Goal: Information Seeking & Learning: Learn about a topic

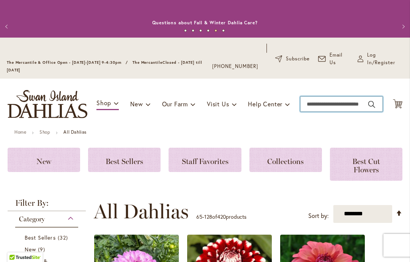
click at [318, 109] on input "Search" at bounding box center [341, 103] width 82 height 15
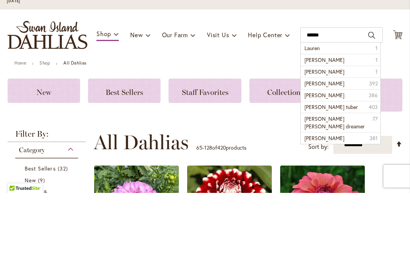
click at [333, 123] on li "lauren Michele 1" at bounding box center [341, 129] width 80 height 12
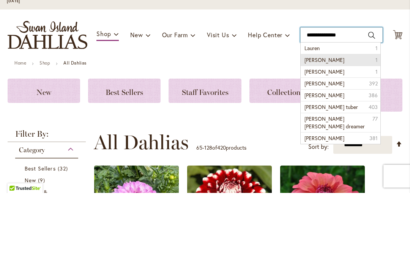
type input "**********"
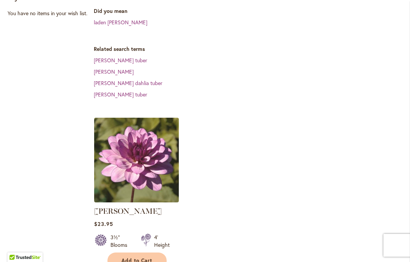
scroll to position [216, 0]
click at [147, 147] on img at bounding box center [136, 160] width 85 height 85
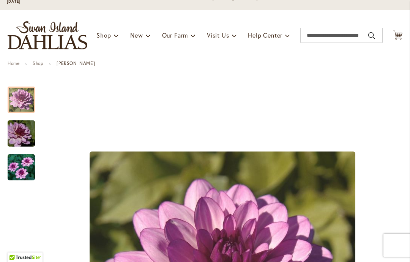
scroll to position [71, 0]
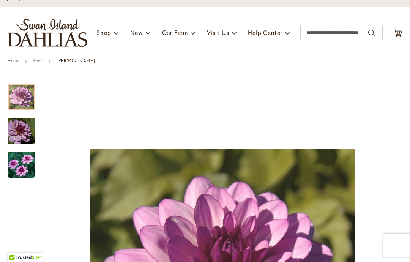
click at [23, 134] on img "LAUREN MICHELE" at bounding box center [21, 131] width 55 height 36
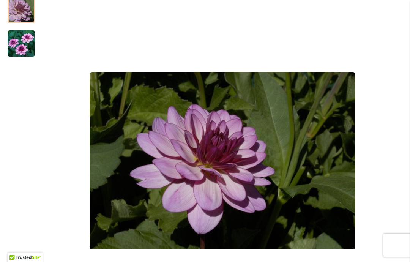
scroll to position [195, 0]
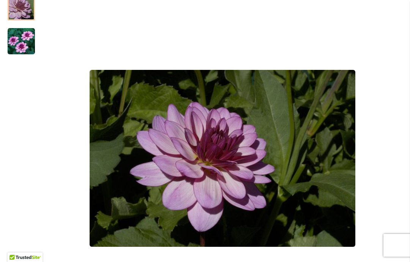
click at [25, 50] on img "LAUREN MICHELE" at bounding box center [21, 41] width 27 height 27
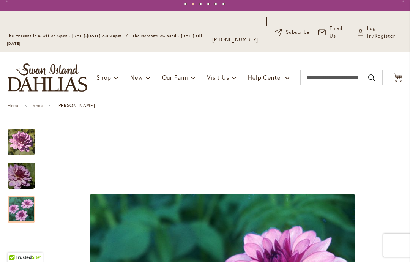
scroll to position [26, 0]
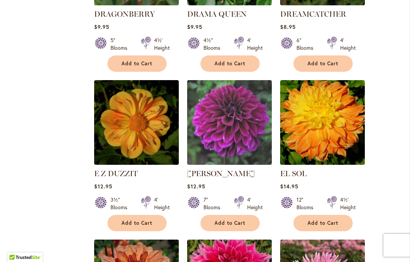
scroll to position [2613, 0]
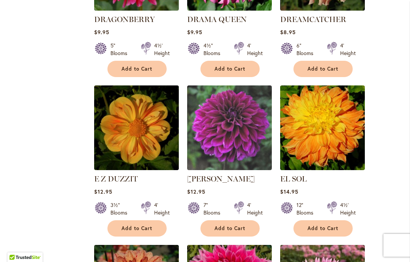
click at [238, 85] on img at bounding box center [229, 127] width 85 height 85
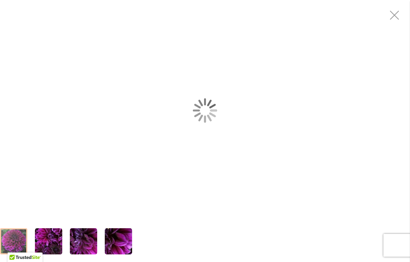
scroll to position [30, 0]
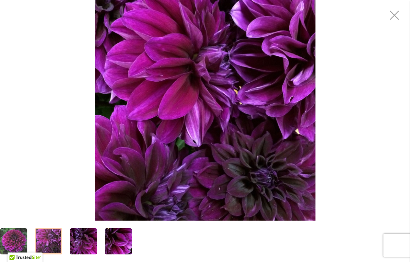
click at [47, 243] on img "Einstein" at bounding box center [48, 241] width 27 height 27
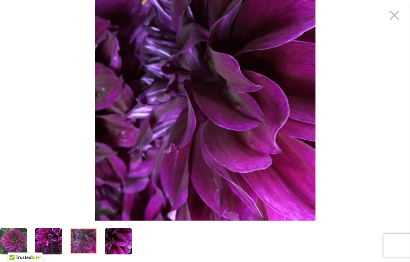
click at [89, 243] on img "Einstein" at bounding box center [83, 241] width 27 height 27
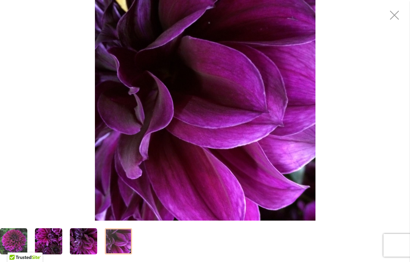
click at [120, 242] on img "Einstein" at bounding box center [118, 241] width 27 height 27
click at [11, 229] on img "Einstein" at bounding box center [13, 241] width 27 height 27
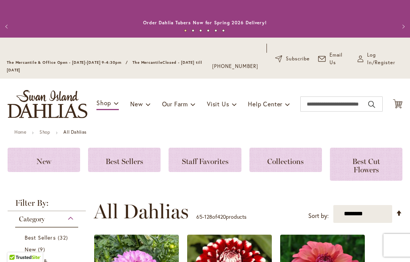
scroll to position [228, 0]
